Goal: Check status: Check status

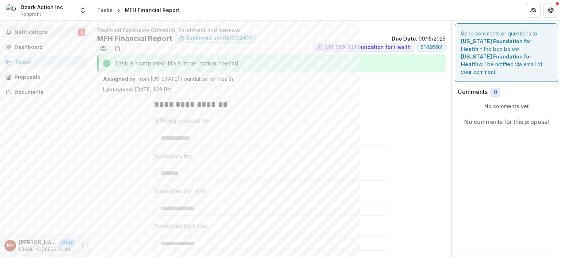
click at [49, 37] on button "Notifications 3" at bounding box center [45, 32] width 85 height 12
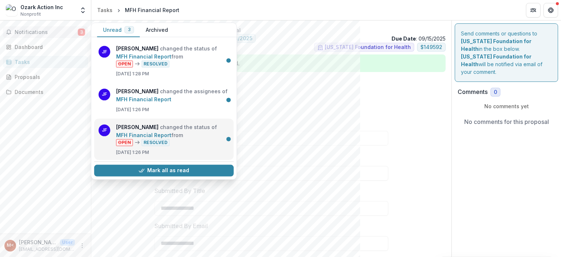
click at [129, 134] on link "MFH Financial Report" at bounding box center [143, 134] width 55 height 6
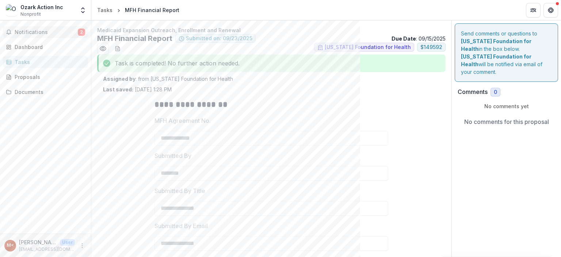
click at [43, 26] on button "Notifications 2" at bounding box center [45, 32] width 85 height 12
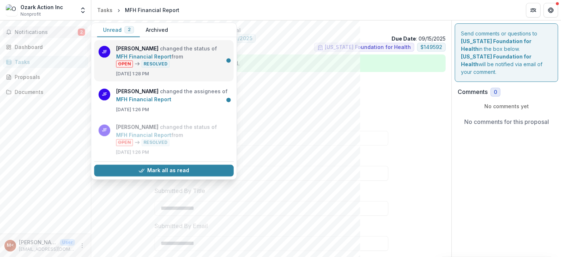
click at [125, 53] on link "MFH Financial Report" at bounding box center [143, 56] width 55 height 6
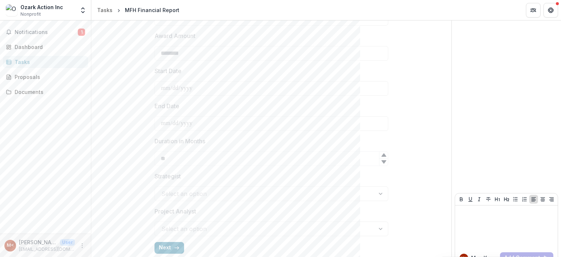
scroll to position [274, 0]
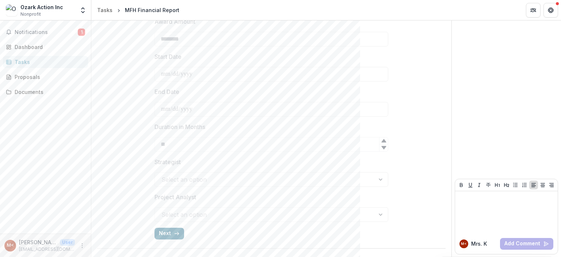
click at [164, 234] on button "Next" at bounding box center [169, 233] width 30 height 12
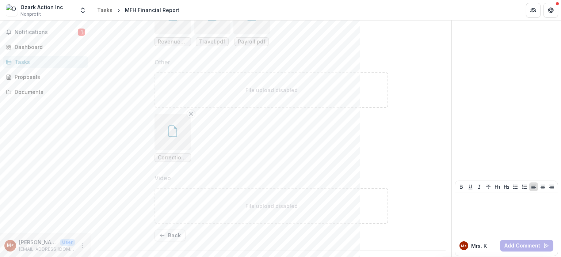
click at [174, 136] on button "button" at bounding box center [172, 132] width 37 height 37
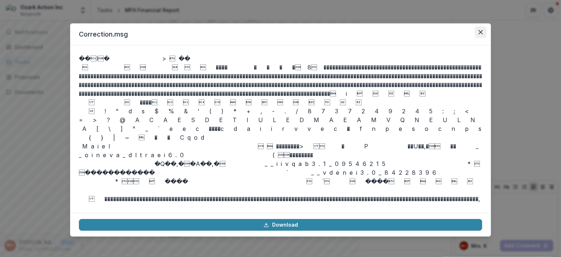
click at [481, 31] on icon "Close" at bounding box center [480, 32] width 4 height 4
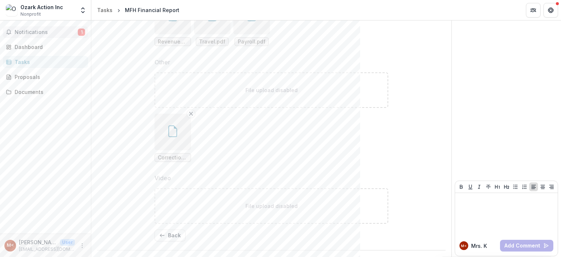
click at [52, 28] on button "Notifications 1" at bounding box center [45, 32] width 85 height 12
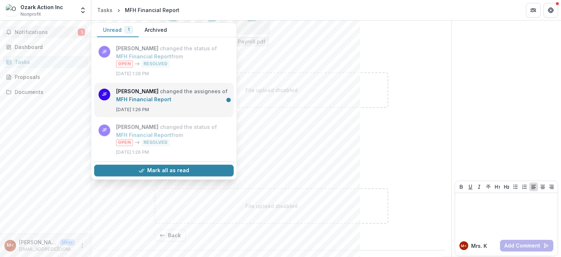
click at [129, 96] on link "MFH Financial Report" at bounding box center [143, 99] width 55 height 6
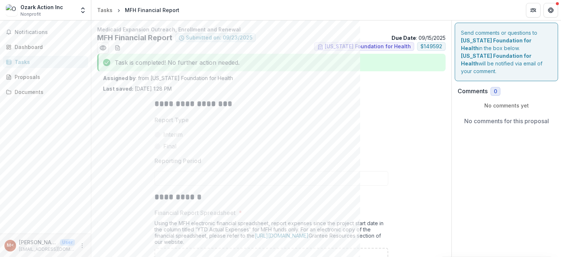
scroll to position [0, 0]
